Goal: Task Accomplishment & Management: Use online tool/utility

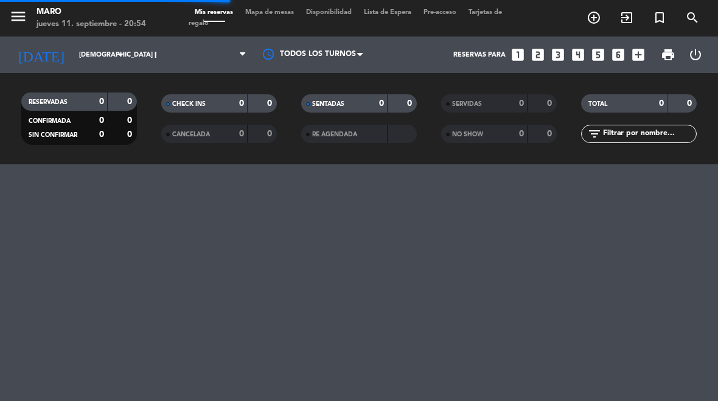
select select "es"
select select "dinner"
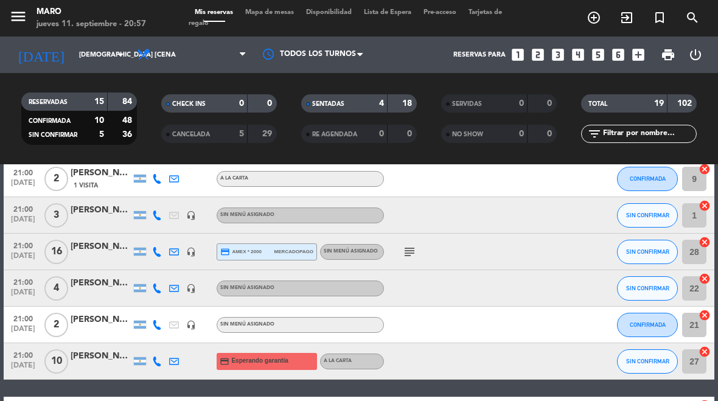
scroll to position [402, 0]
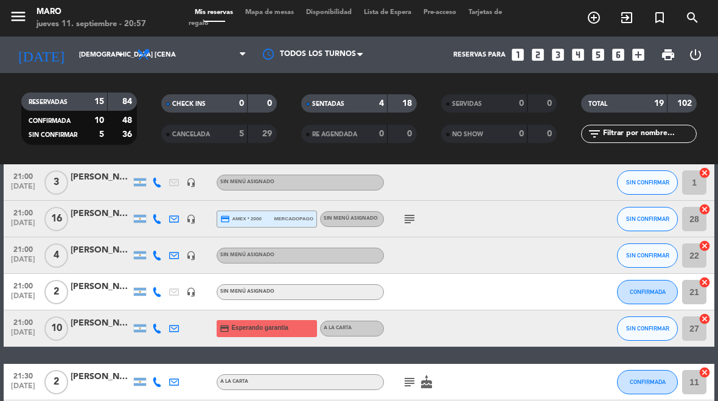
click at [648, 338] on button "SIN CONFIRMAR" at bounding box center [647, 328] width 61 height 24
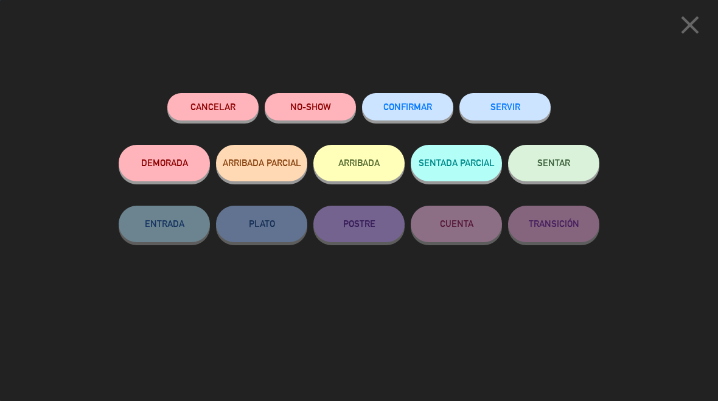
click at [585, 176] on button "SENTAR" at bounding box center [553, 163] width 91 height 37
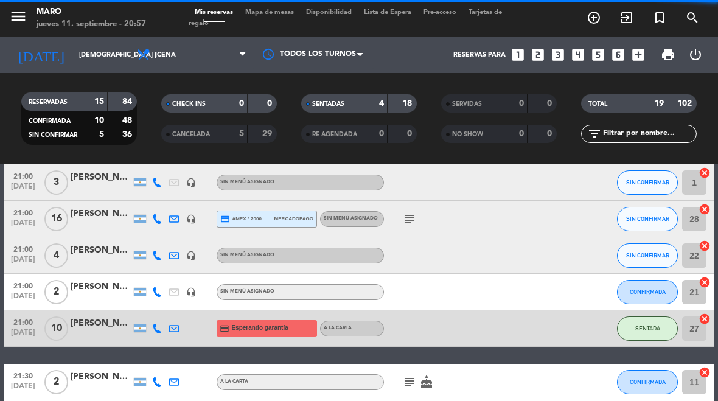
select select "dinner"
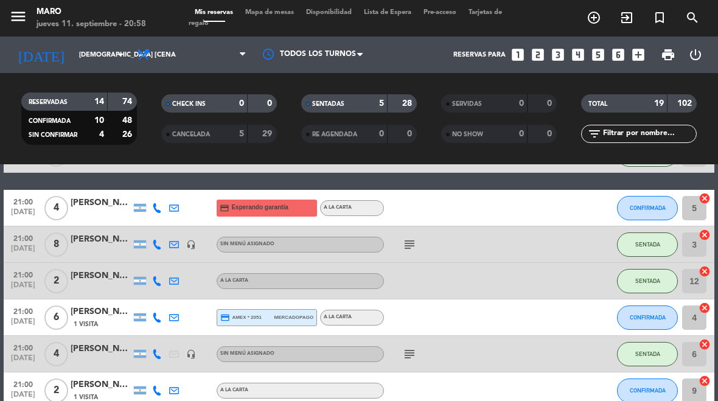
scroll to position [158, 0]
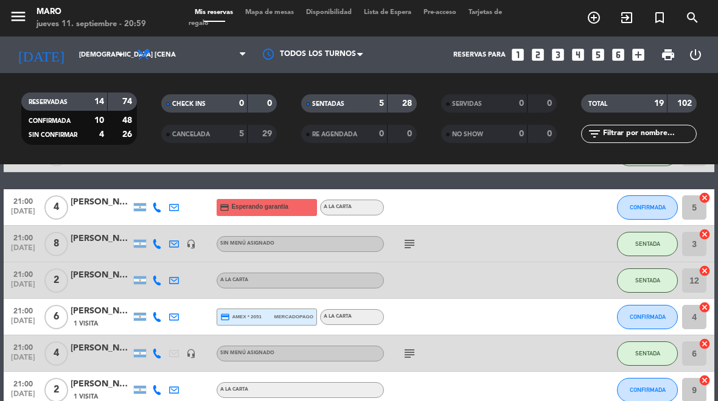
select select "dinner"
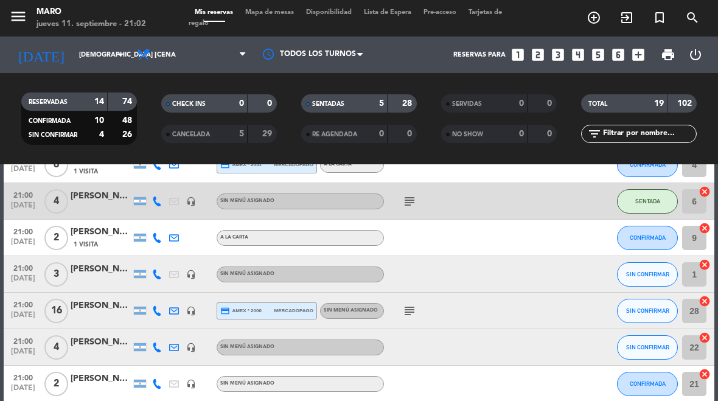
scroll to position [313, 0]
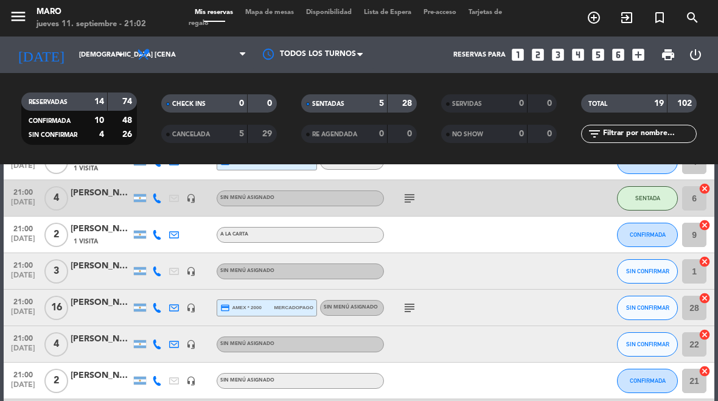
click at [710, 332] on icon "cancel" at bounding box center [705, 335] width 12 height 12
select select "dinner"
click at [698, 340] on icon "border_all" at bounding box center [696, 344] width 15 height 15
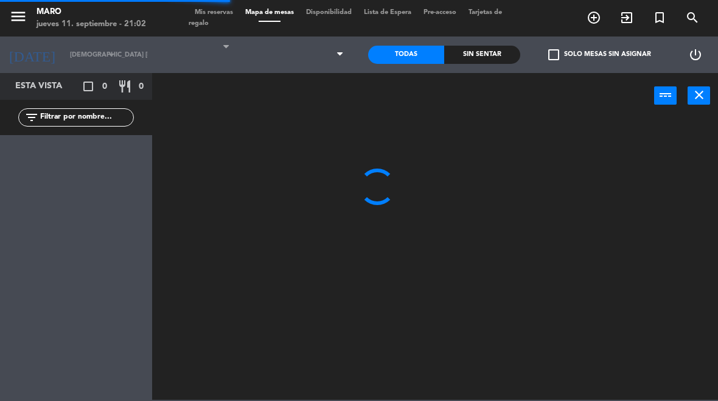
select select "dinner"
select select
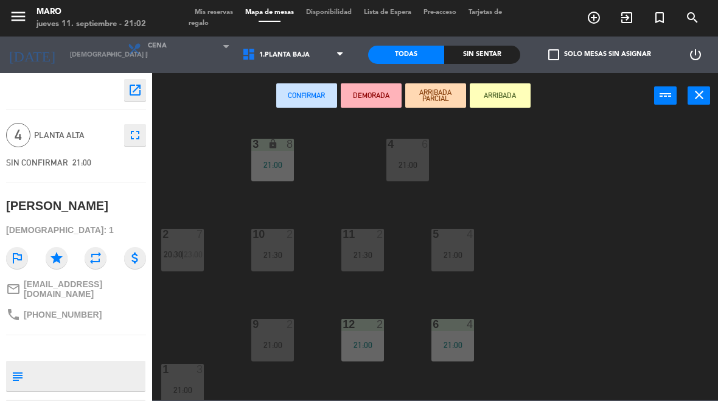
click at [457, 269] on div "5 4 21:00" at bounding box center [452, 250] width 43 height 43
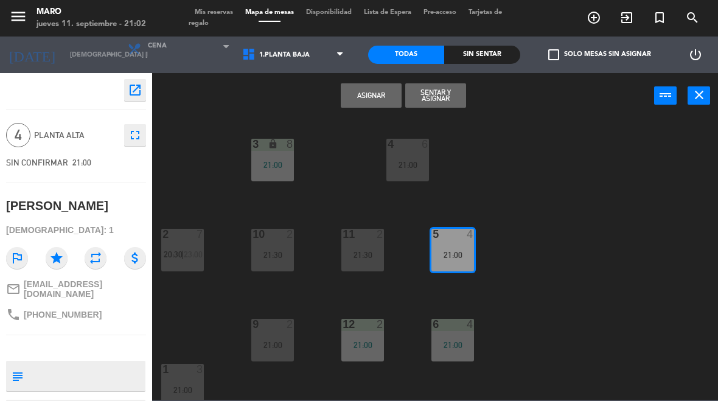
click at [368, 97] on button "Asignar" at bounding box center [371, 95] width 61 height 24
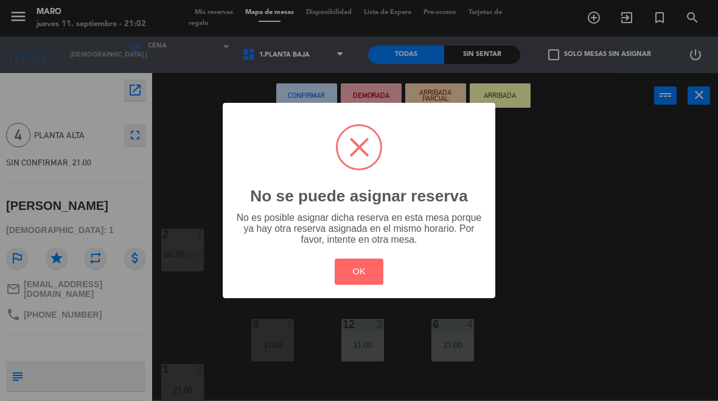
click at [210, 9] on div "? ! i No se puede asignar reserva × No es posible asignar dicha reserva en esta…" at bounding box center [359, 200] width 718 height 401
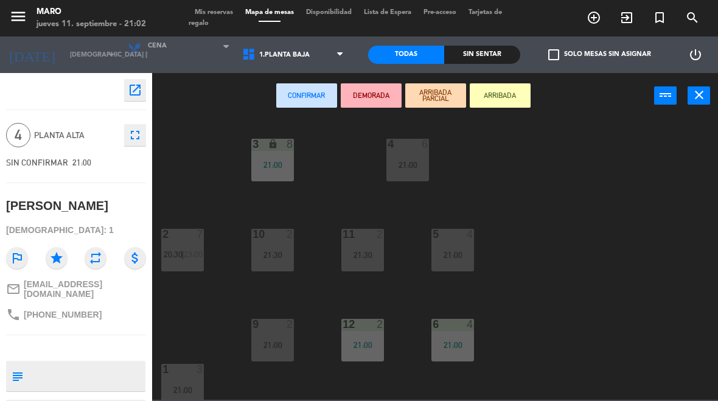
click at [222, 9] on span "Mis reservas" at bounding box center [214, 12] width 51 height 7
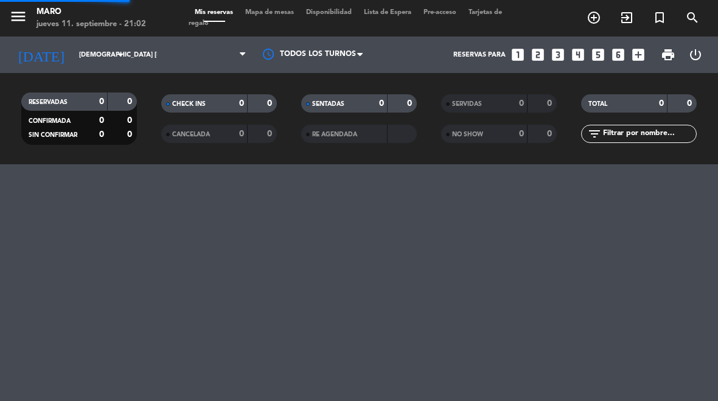
select select "dinner"
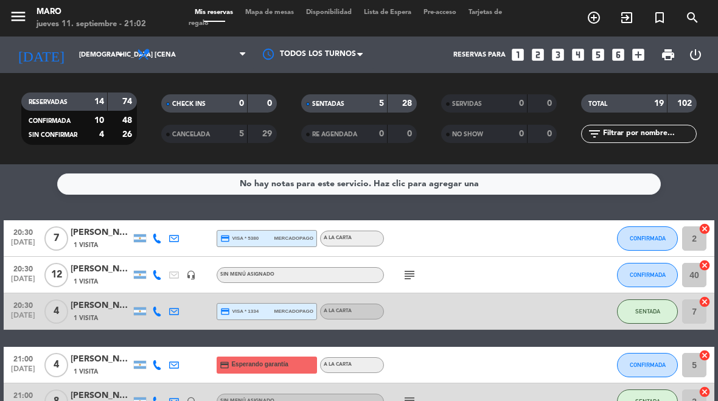
click at [707, 354] on icon "cancel" at bounding box center [705, 355] width 12 height 12
select select "dinner"
click at [699, 360] on icon "border_all" at bounding box center [696, 365] width 15 height 15
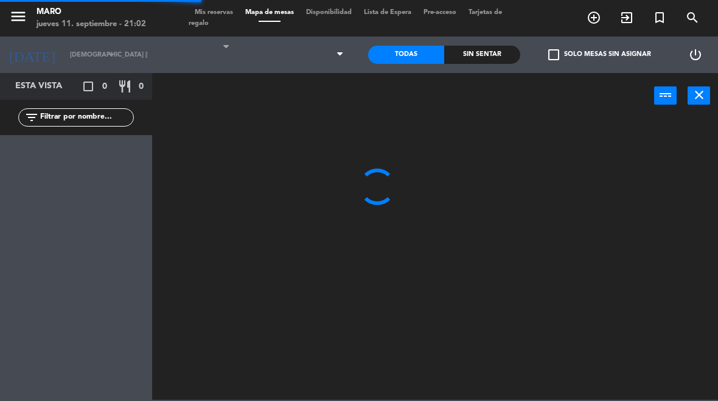
select select "dinner"
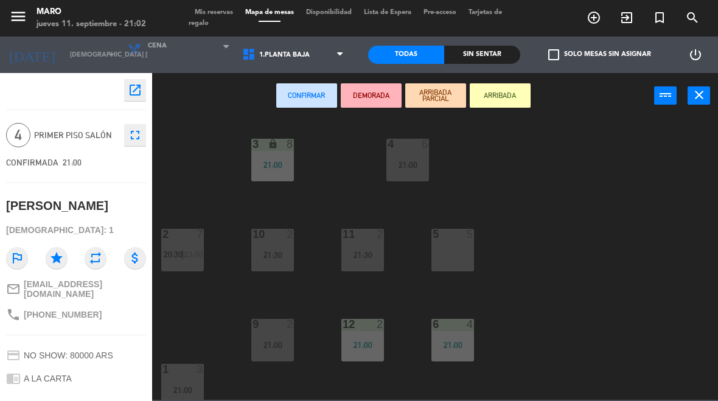
click at [328, 57] on select "1.Planta baja 2.Planta alta 3.Afuera" at bounding box center [294, 54] width 116 height 27
select select "3482"
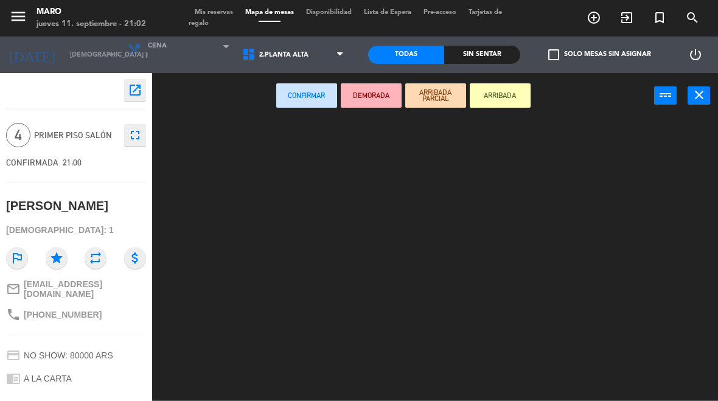
select select
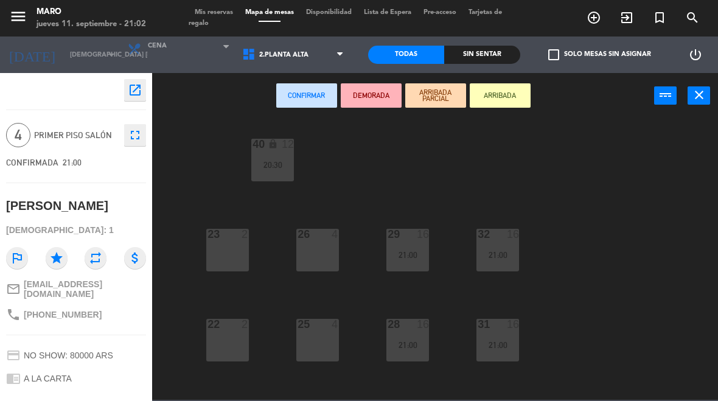
click at [318, 333] on div "25 4" at bounding box center [317, 340] width 43 height 43
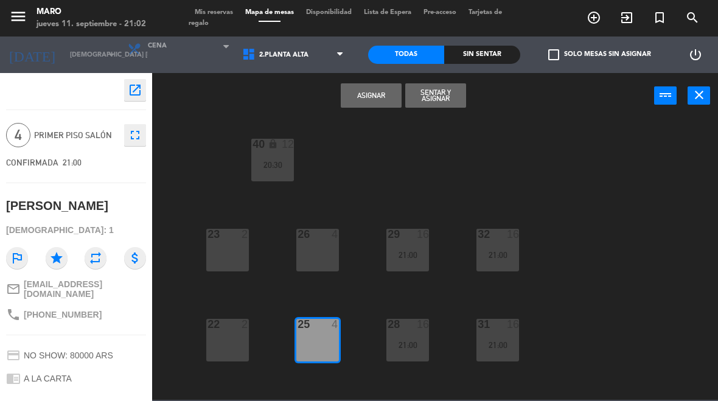
click at [453, 93] on button "Sentar y Asignar" at bounding box center [435, 95] width 61 height 24
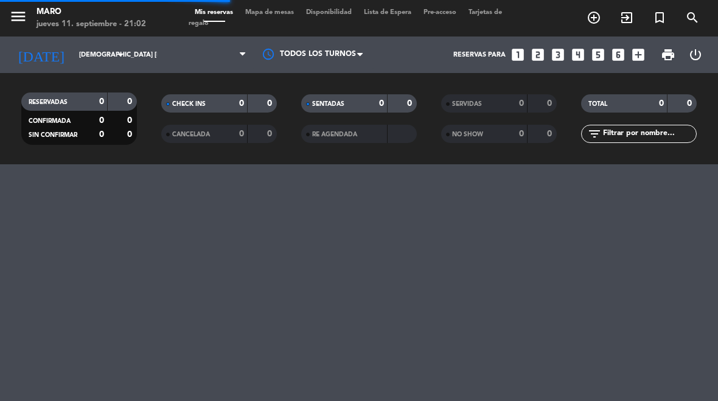
select select "dinner"
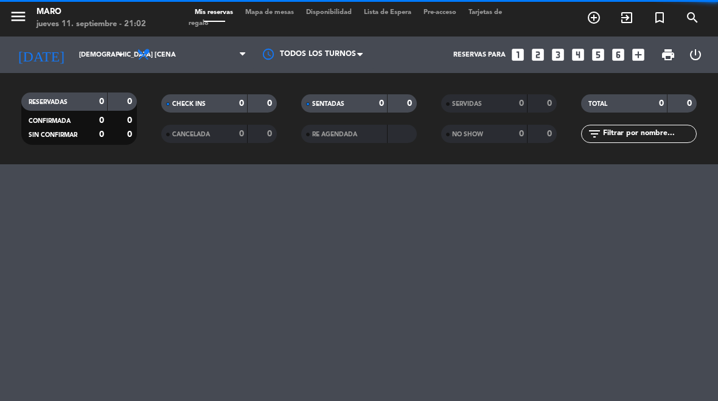
select select "dinner"
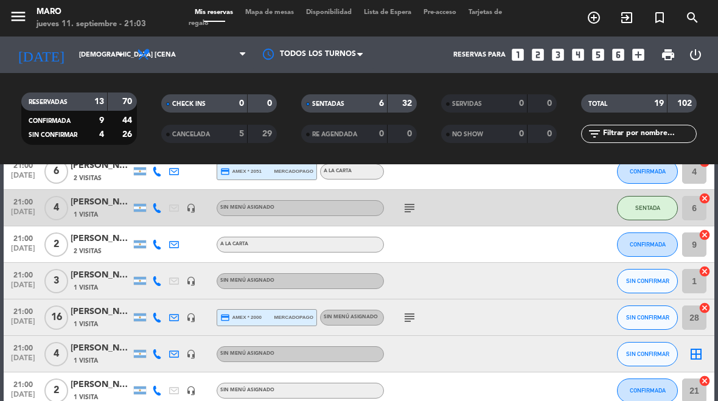
scroll to position [306, 0]
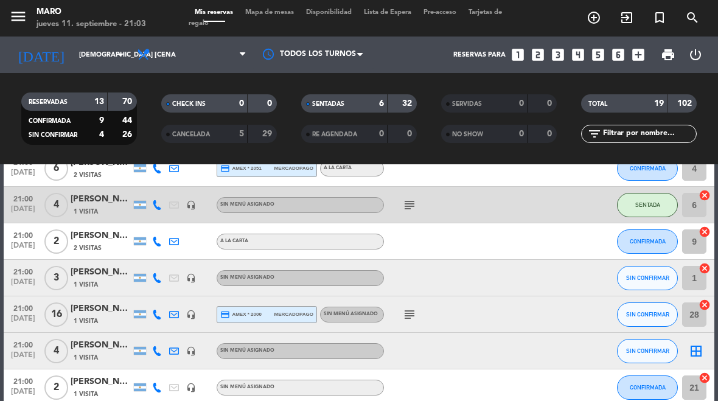
click at [698, 347] on icon "border_all" at bounding box center [696, 351] width 15 height 15
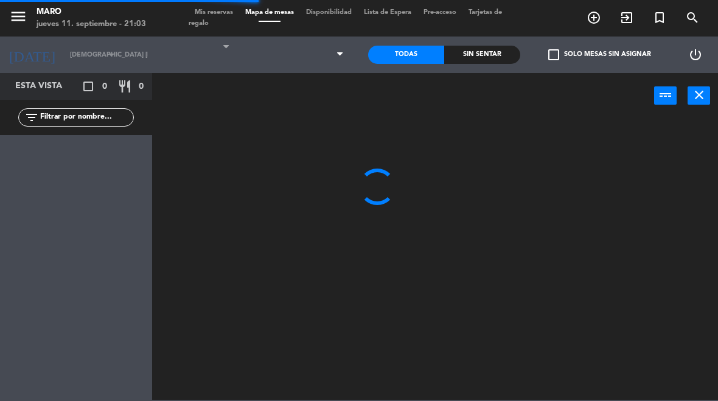
select select "dinner"
select select
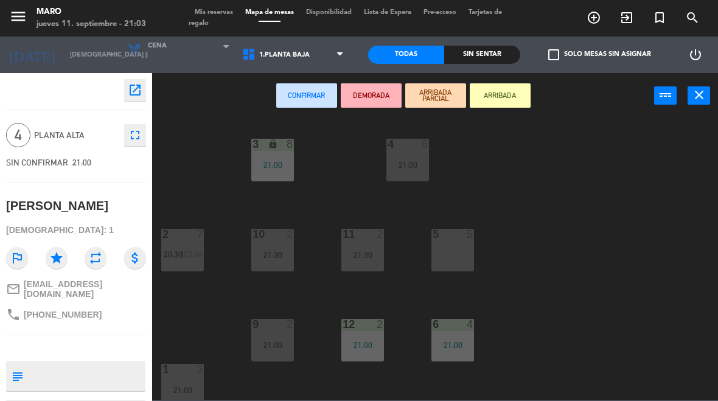
click at [449, 263] on div "5 5" at bounding box center [452, 250] width 43 height 43
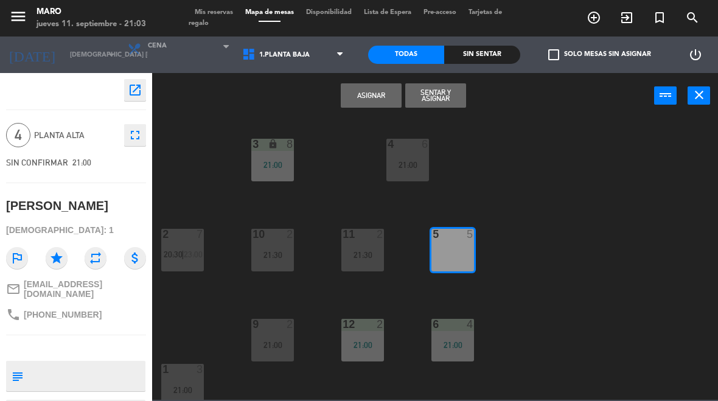
click at [379, 94] on button "Asignar" at bounding box center [371, 95] width 61 height 24
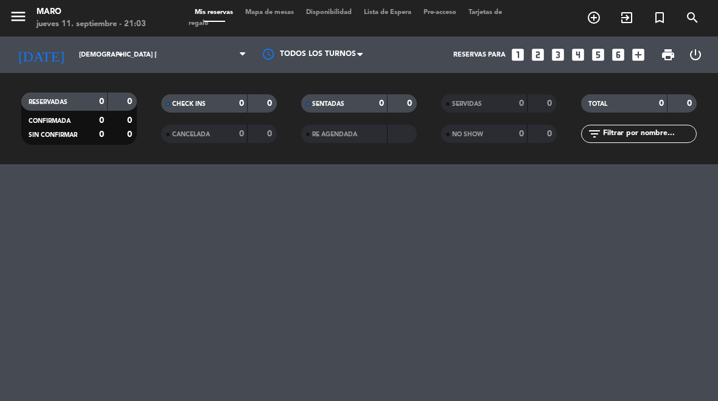
select select "dinner"
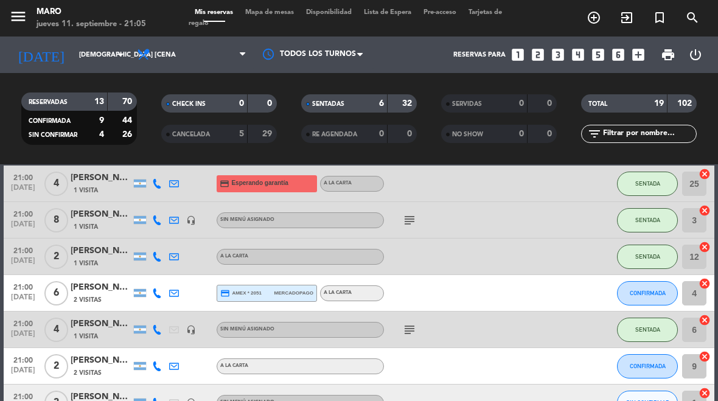
scroll to position [187, 0]
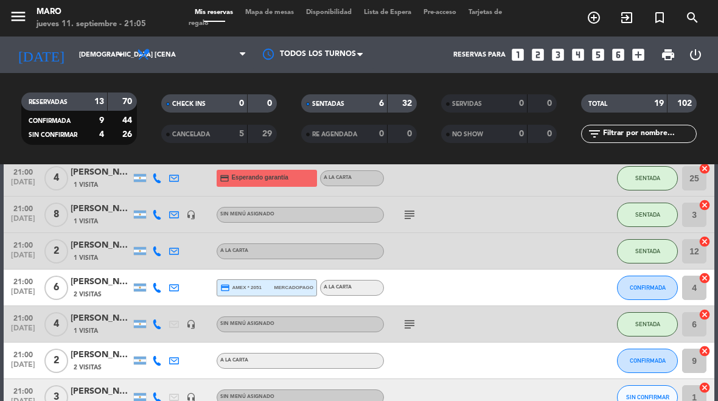
click at [649, 286] on span "CONFIRMADA" at bounding box center [648, 287] width 36 height 7
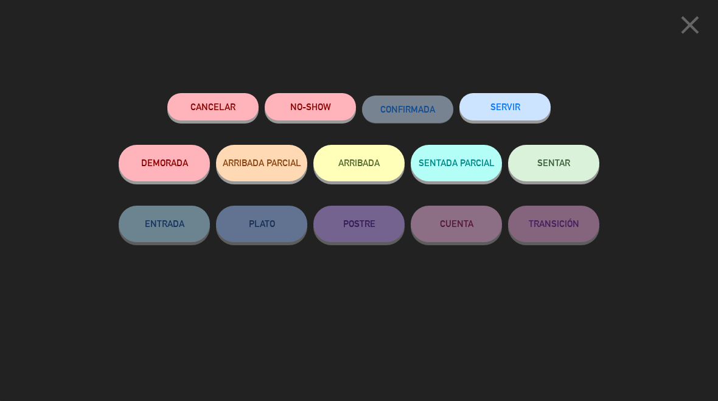
click at [567, 168] on button "SENTAR" at bounding box center [553, 163] width 91 height 37
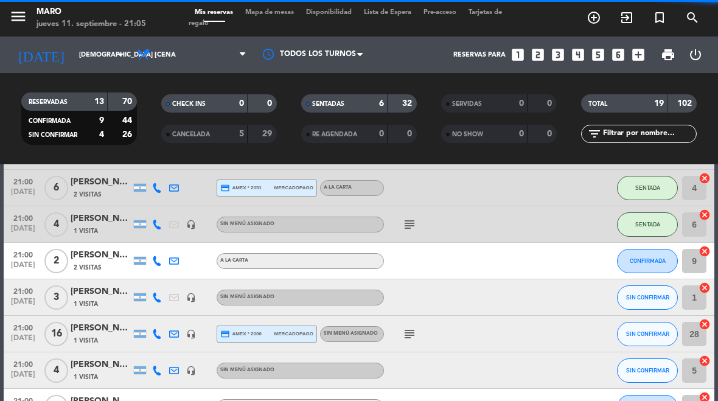
select select "dinner"
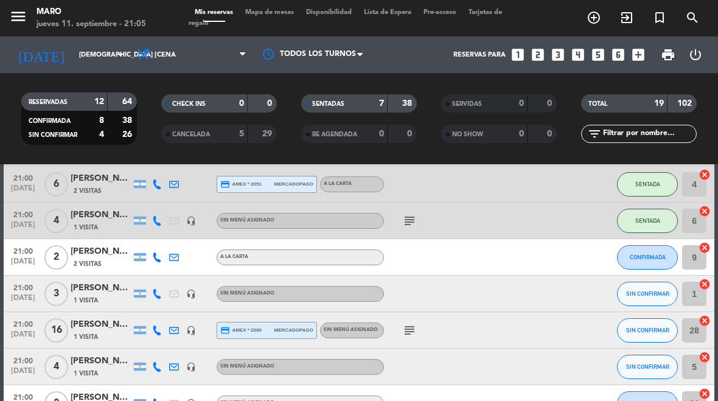
click at [639, 299] on button "SIN CONFIRMAR" at bounding box center [647, 294] width 61 height 24
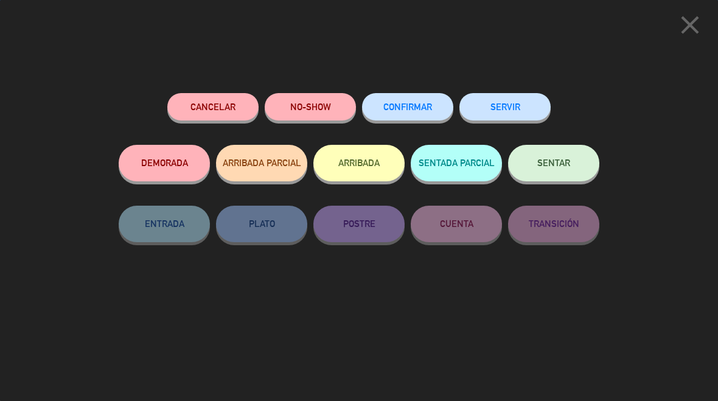
click at [564, 152] on button "SENTAR" at bounding box center [553, 163] width 91 height 37
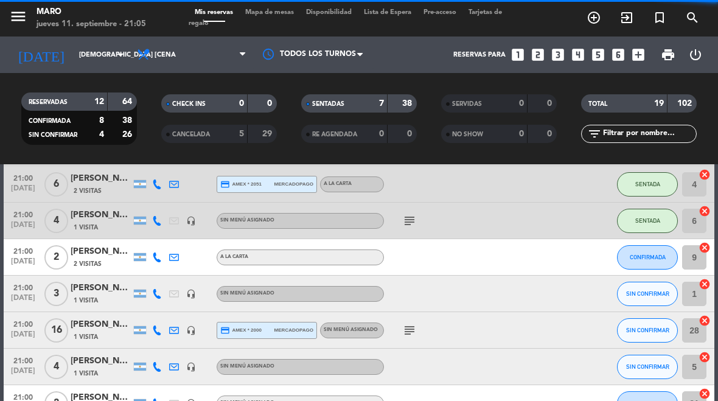
select select "dinner"
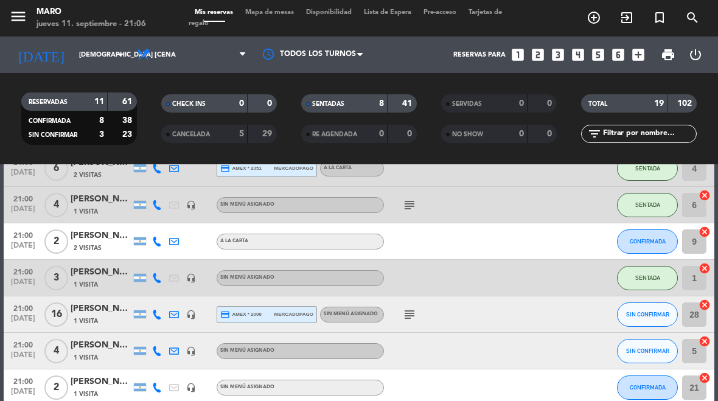
scroll to position [309, 0]
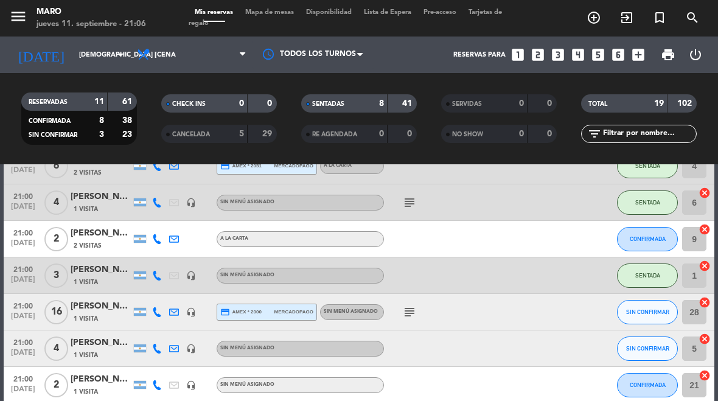
click at [637, 309] on span "SIN CONFIRMAR" at bounding box center [647, 312] width 43 height 7
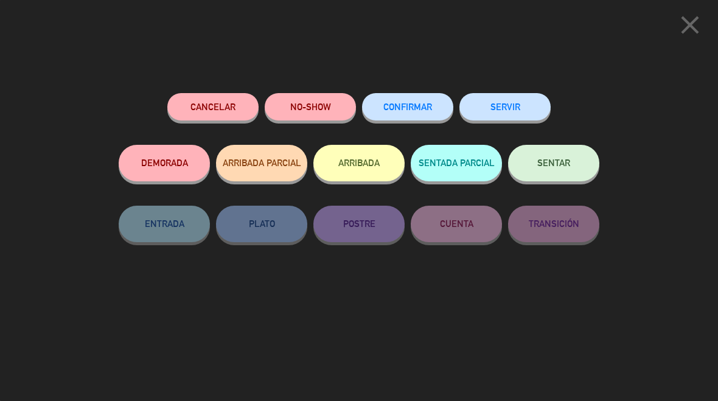
click at [571, 164] on button "SENTAR" at bounding box center [553, 163] width 91 height 37
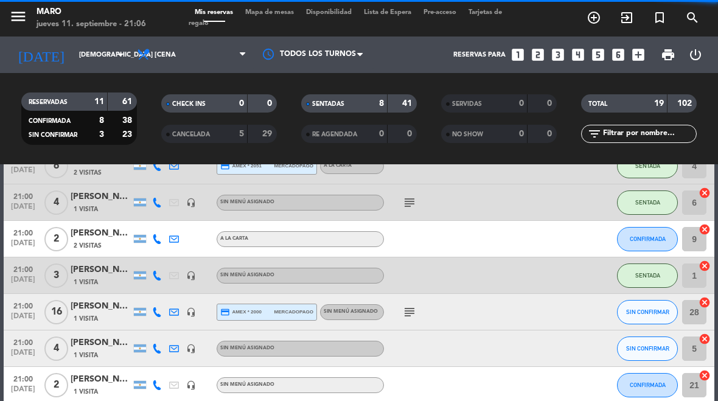
select select "dinner"
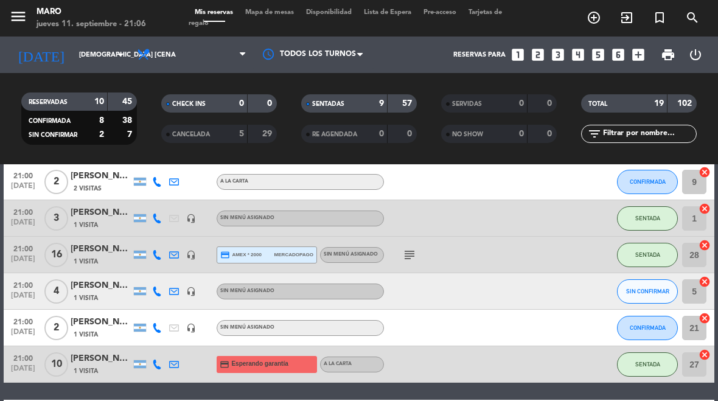
scroll to position [361, 0]
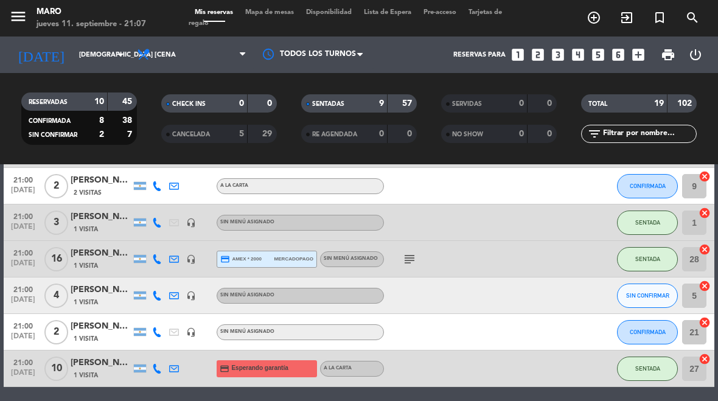
click at [288, 16] on span "Mapa de mesas" at bounding box center [269, 12] width 61 height 7
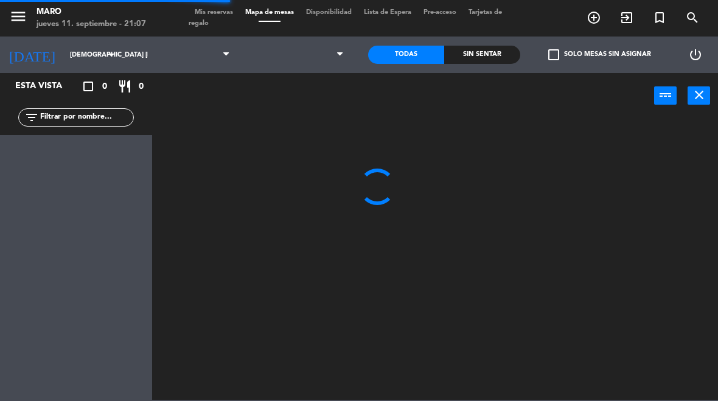
select select "dinner"
select select
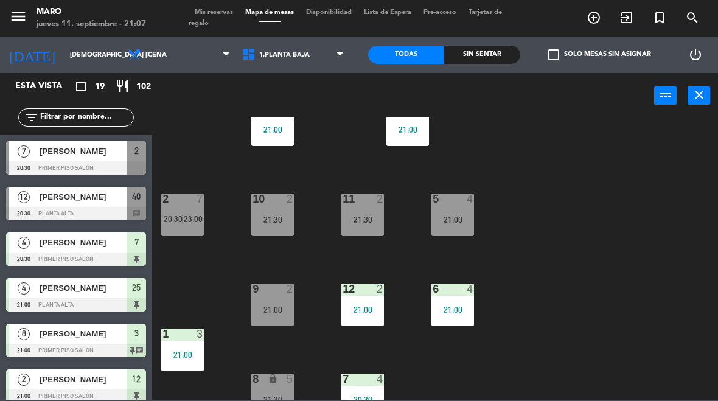
scroll to position [38, 0]
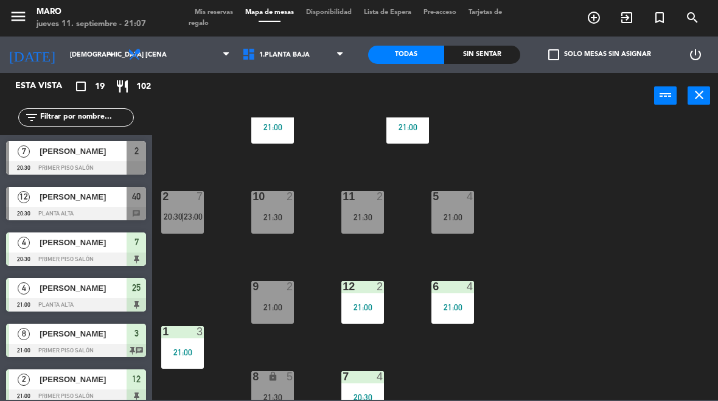
click at [369, 209] on div "11 2 21:30" at bounding box center [362, 212] width 43 height 43
click at [548, 187] on div "3 lock 8 21:00 4 6 21:00 2 7 20:30 | 23:00 10 2 21:30 11 2 21:30 5 4 21:00 12 2…" at bounding box center [438, 258] width 559 height 282
click at [292, 308] on div "21:00" at bounding box center [272, 307] width 43 height 9
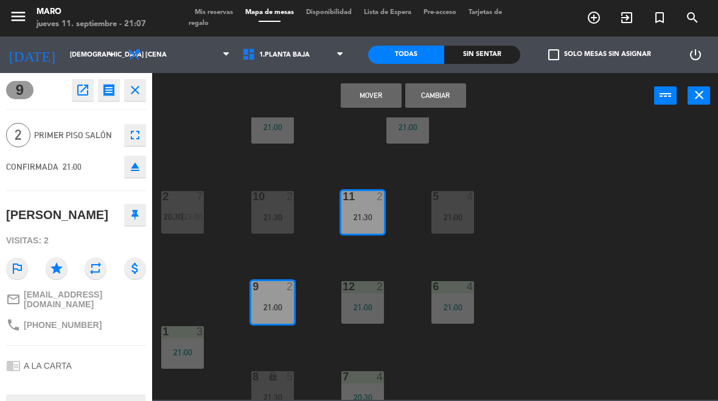
click at [375, 92] on button "Mover" at bounding box center [371, 95] width 61 height 24
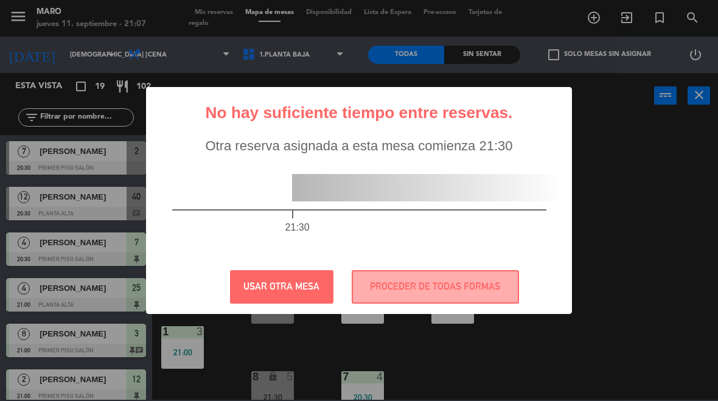
click at [393, 286] on button "PROCEDER DE TODAS FORMAS" at bounding box center [435, 286] width 167 height 33
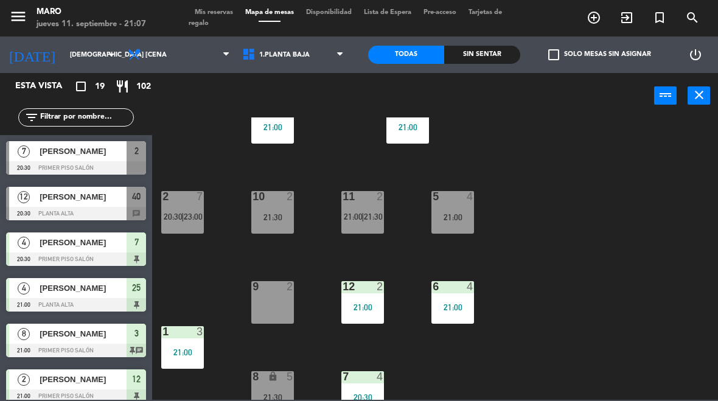
click at [372, 215] on span "21:30" at bounding box center [373, 217] width 19 height 10
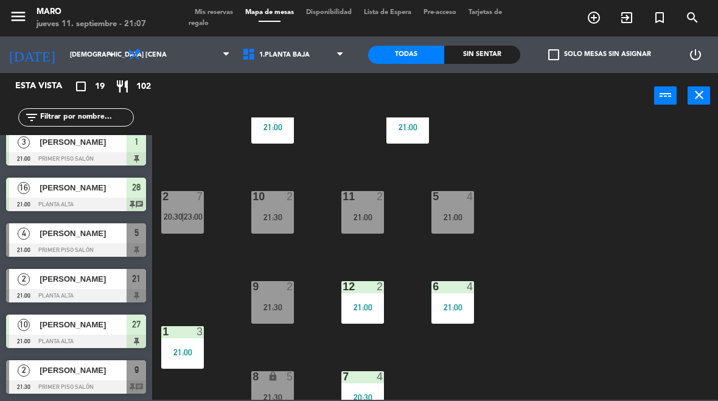
click at [372, 214] on div "21:00" at bounding box center [362, 217] width 43 height 9
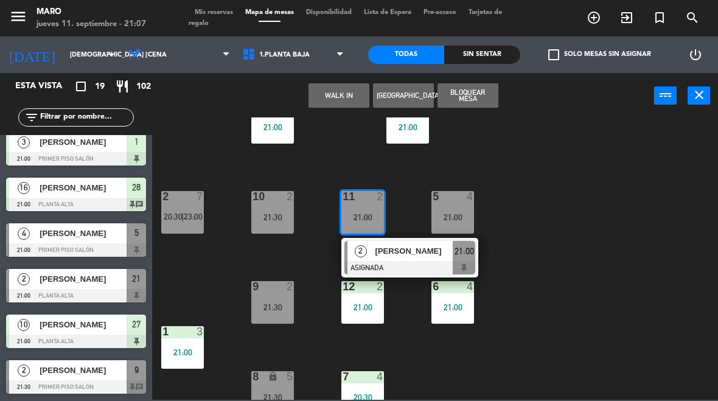
click at [391, 263] on div at bounding box center [409, 267] width 131 height 13
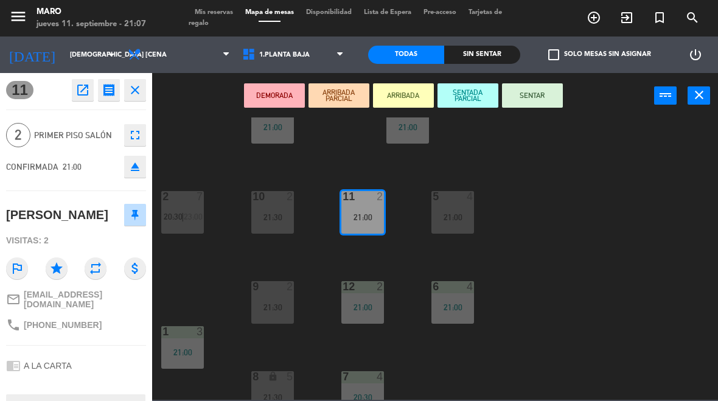
click at [536, 86] on button "SENTAR" at bounding box center [532, 95] width 61 height 24
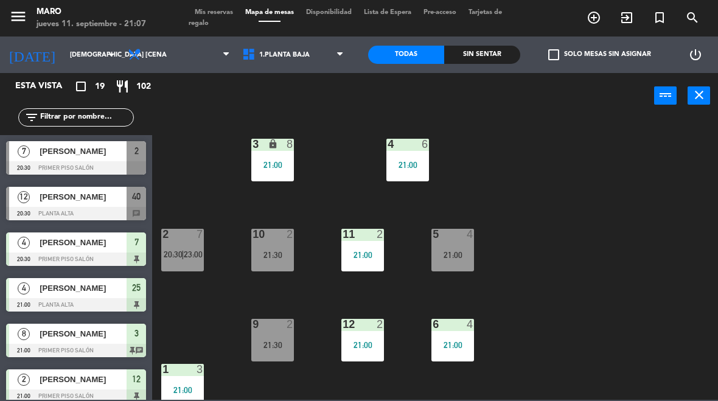
scroll to position [0, 0]
click at [697, 94] on icon "close" at bounding box center [699, 95] width 15 height 15
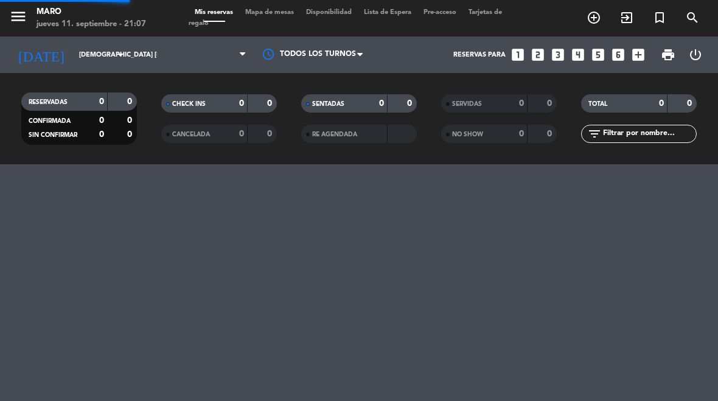
select select "dinner"
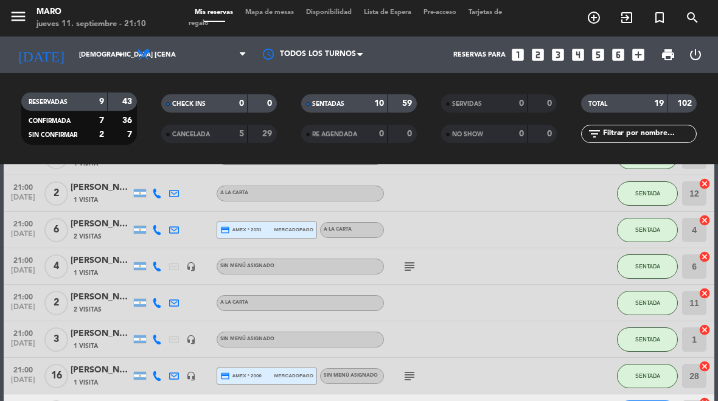
scroll to position [229, 0]
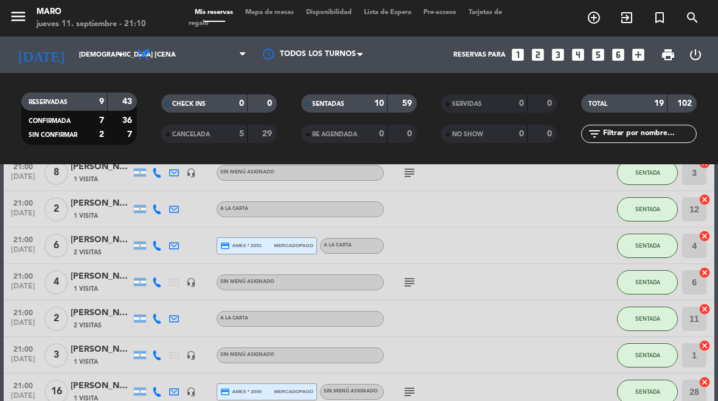
click at [405, 288] on icon "subject" at bounding box center [409, 282] width 15 height 15
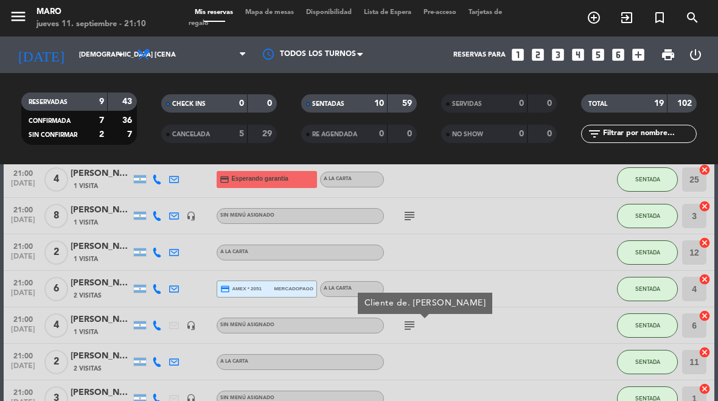
scroll to position [168, 0]
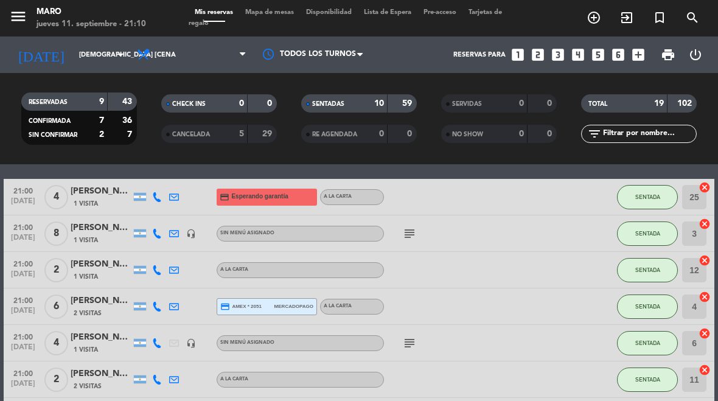
click at [414, 237] on icon "subject" at bounding box center [409, 233] width 15 height 15
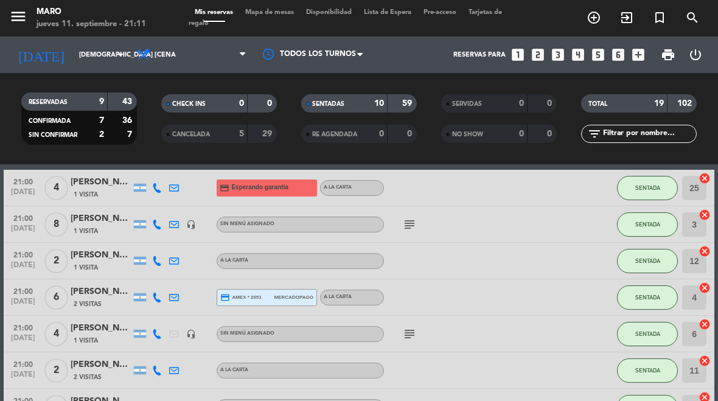
scroll to position [178, 0]
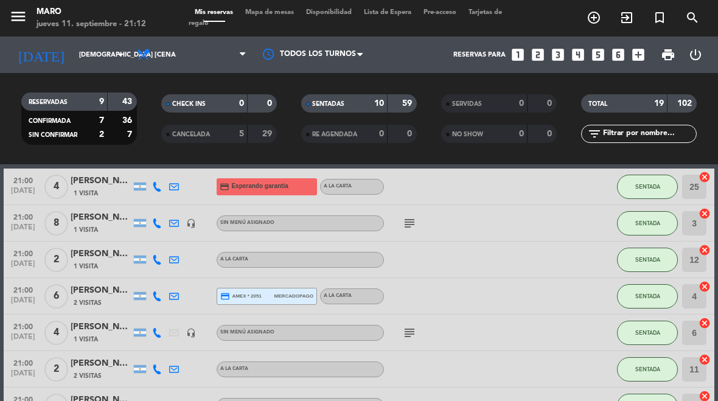
select select "dinner"
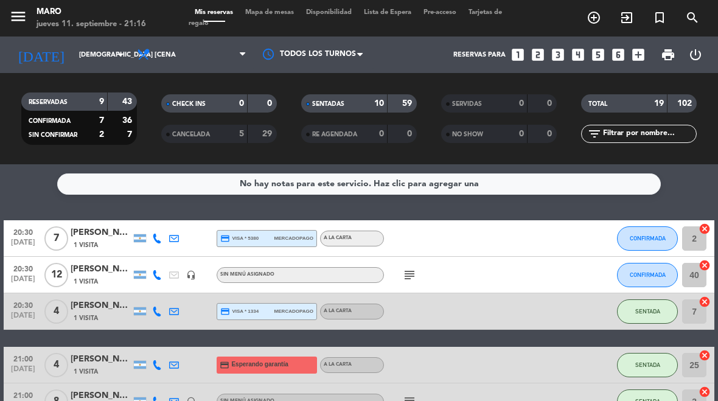
scroll to position [0, 0]
click at [416, 279] on icon "subject" at bounding box center [409, 275] width 15 height 15
click at [617, 237] on button "CONFIRMADA" at bounding box center [647, 238] width 61 height 24
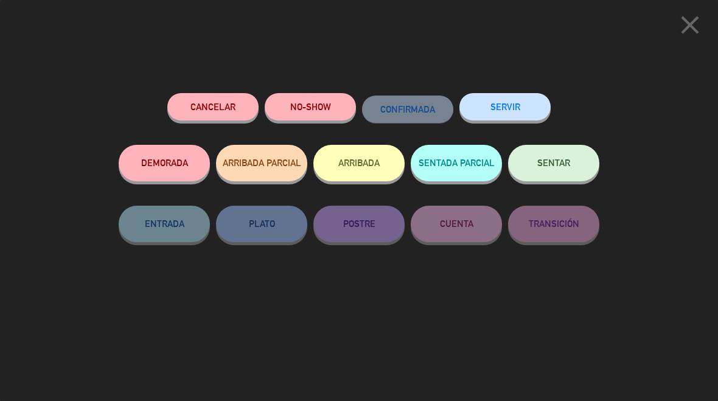
click at [561, 158] on span "SENTAR" at bounding box center [553, 163] width 33 height 10
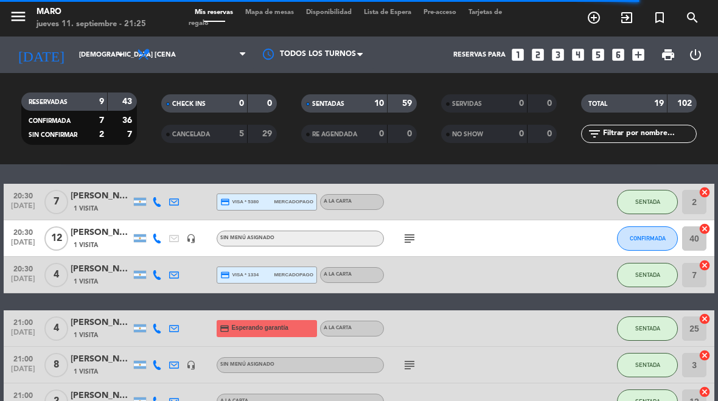
select select "dinner"
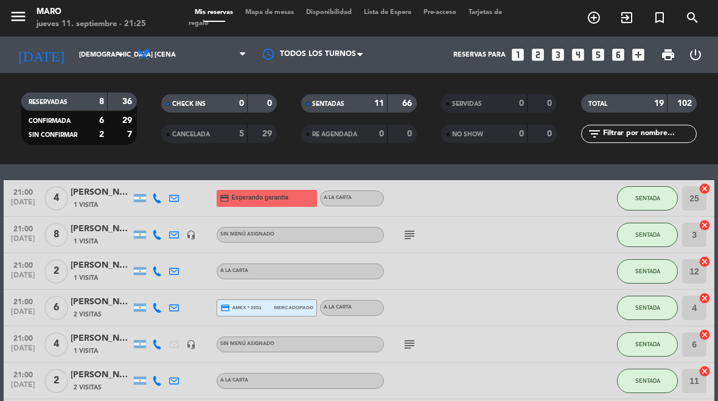
scroll to position [166, 0]
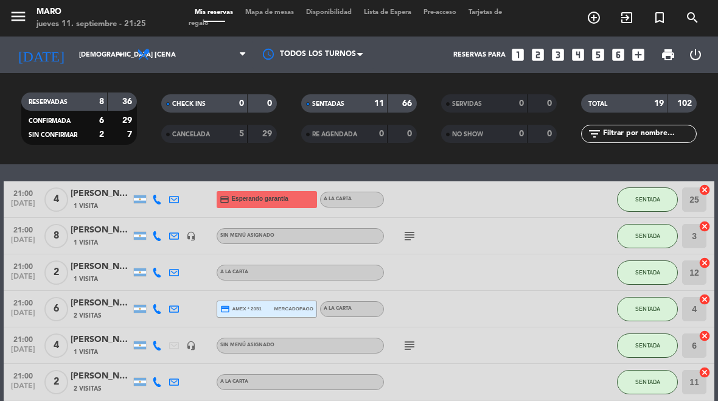
click at [708, 190] on icon "cancel" at bounding box center [705, 190] width 12 height 12
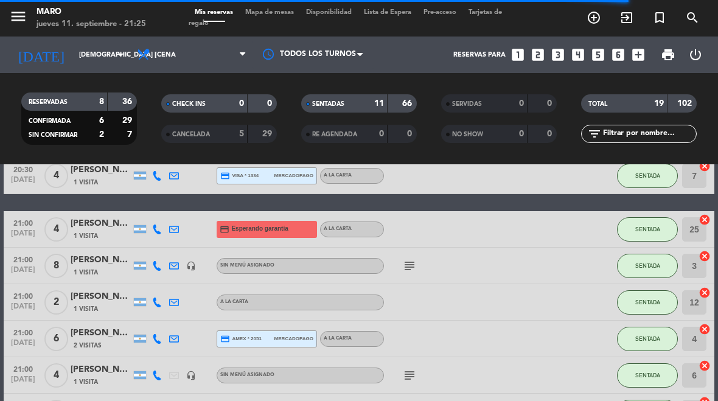
scroll to position [138, 0]
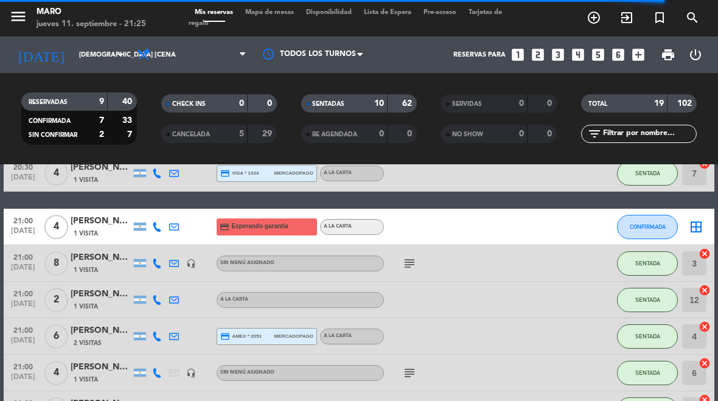
select select "dinner"
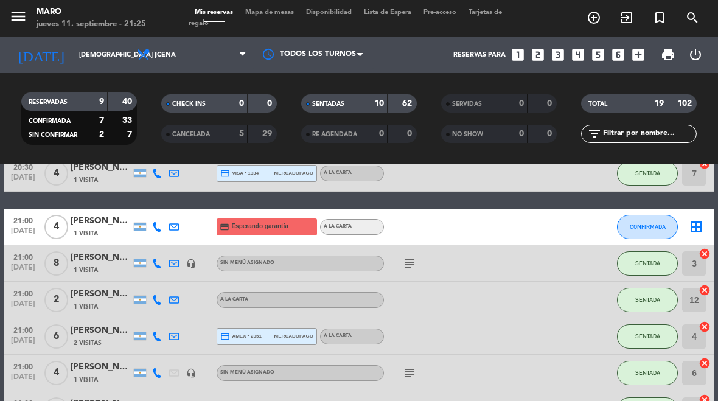
click at [691, 232] on icon "border_all" at bounding box center [696, 227] width 15 height 15
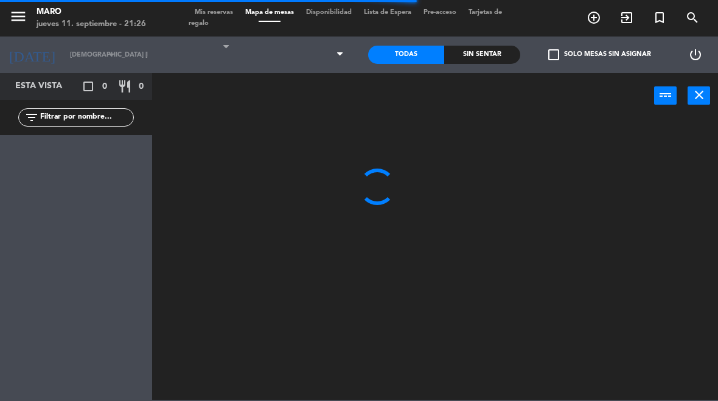
select select "dinner"
select select
click at [694, 98] on icon "close" at bounding box center [699, 95] width 15 height 15
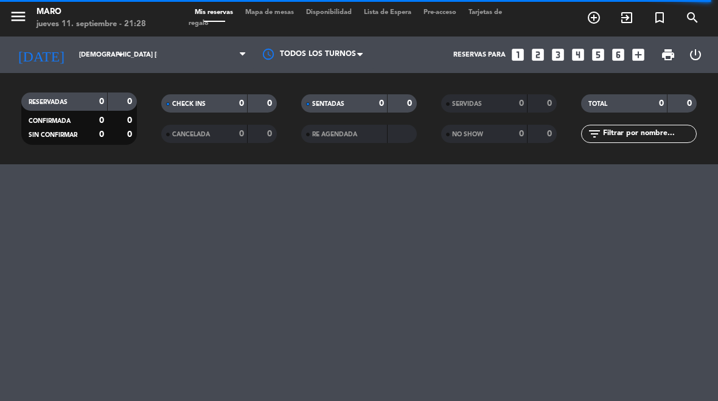
select select "dinner"
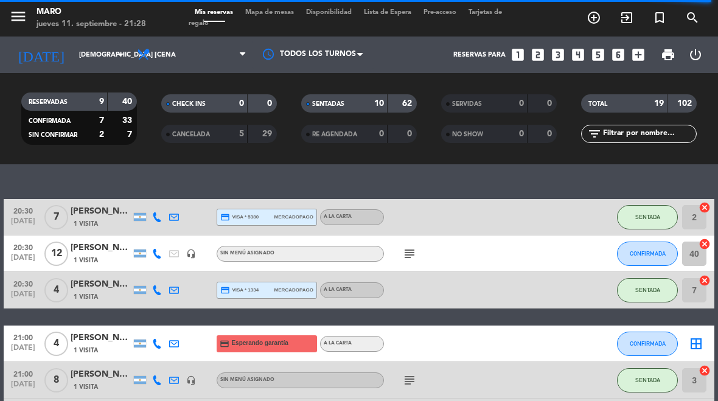
click at [696, 344] on icon "border_all" at bounding box center [696, 344] width 15 height 15
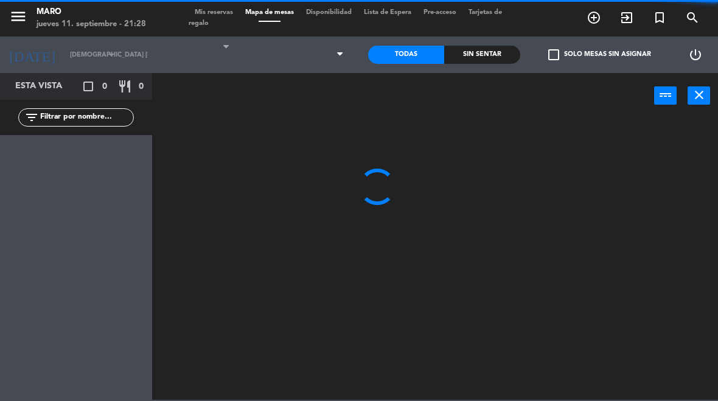
select select "dinner"
select select
